Goal: Check status: Check status

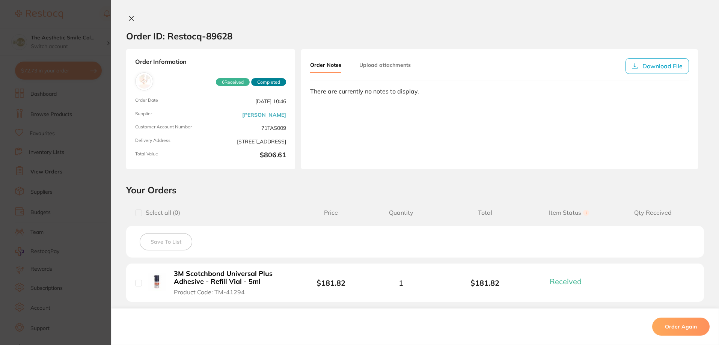
click at [126, 12] on div "Order ID: Restocq- 89628 Order Information 6 Received Completed Order Date [DAT…" at bounding box center [414, 172] width 607 height 345
click at [131, 17] on icon at bounding box center [131, 19] width 4 height 4
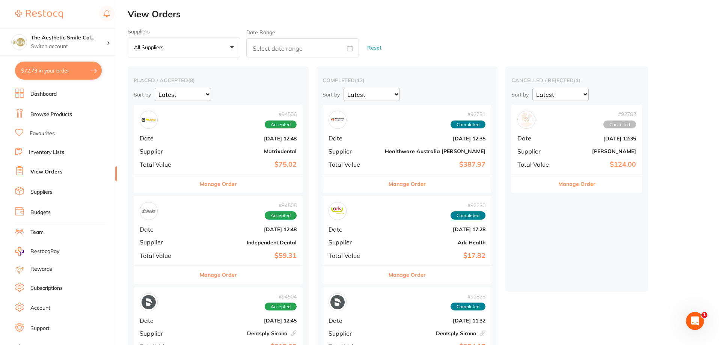
click at [215, 183] on button "Manage Order" at bounding box center [218, 184] width 37 height 18
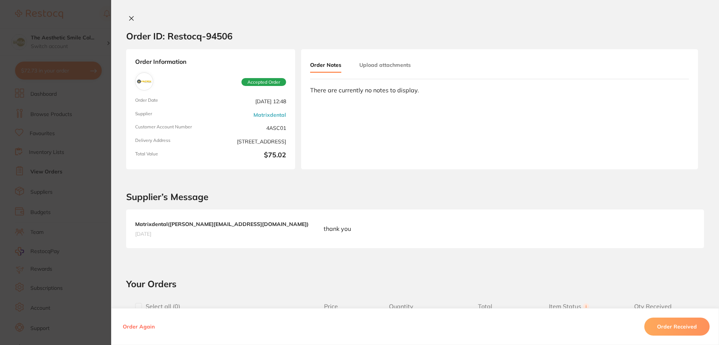
click at [128, 23] on div "Order ID: Restocq- 94506 Order Information Accepted Order Order Date [DATE] 12:…" at bounding box center [414, 180] width 607 height 330
click at [129, 21] on button at bounding box center [131, 19] width 11 height 8
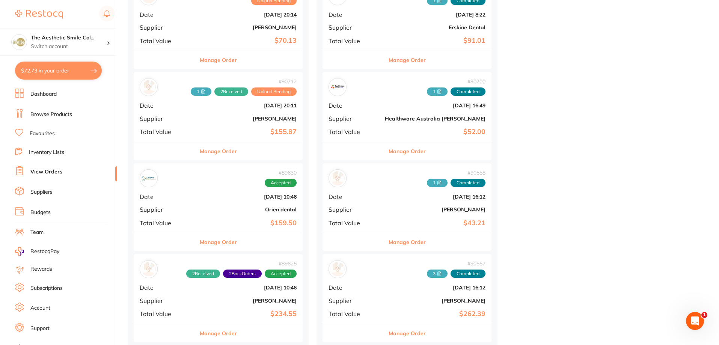
scroll to position [563, 0]
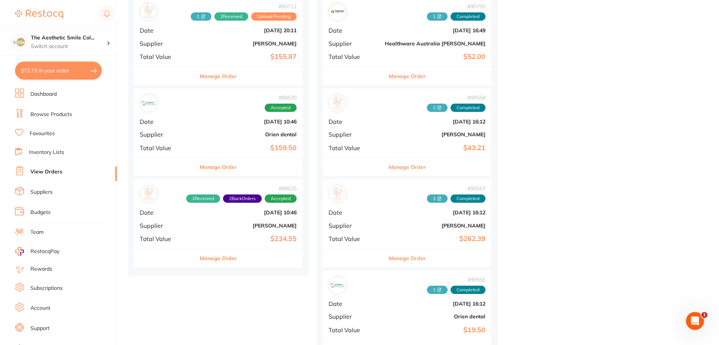
click at [208, 76] on button "Manage Order" at bounding box center [218, 76] width 37 height 18
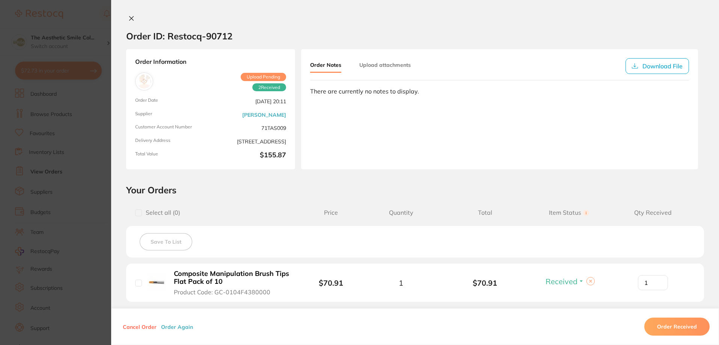
click at [129, 16] on icon at bounding box center [131, 18] width 6 height 6
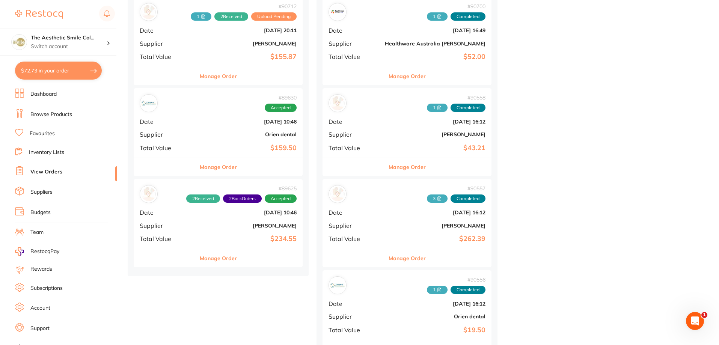
scroll to position [450, 0]
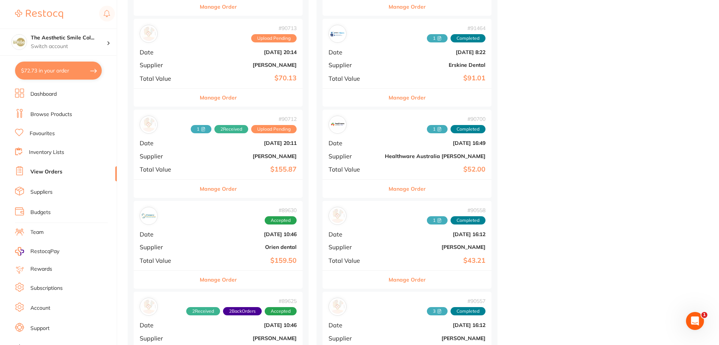
click at [204, 99] on button "Manage Order" at bounding box center [218, 98] width 37 height 18
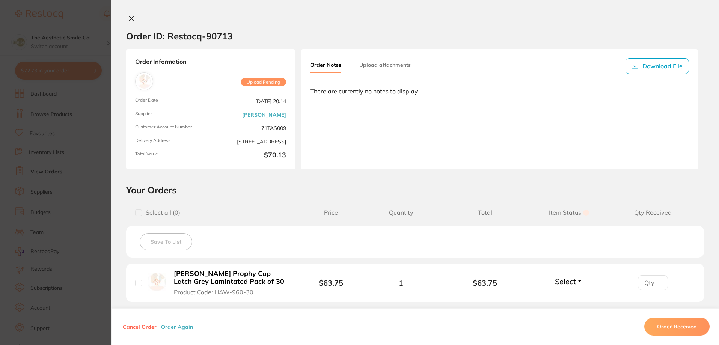
click at [129, 22] on button at bounding box center [131, 19] width 11 height 8
